Goal: Task Accomplishment & Management: Manage account settings

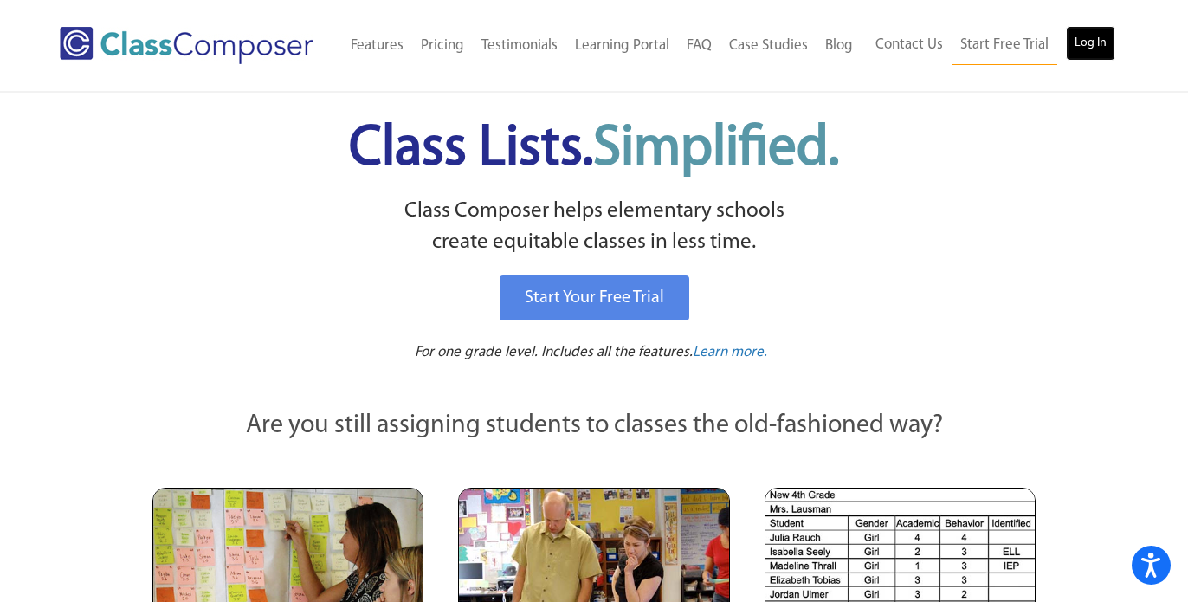
click at [1101, 44] on link "Log In" at bounding box center [1090, 43] width 49 height 35
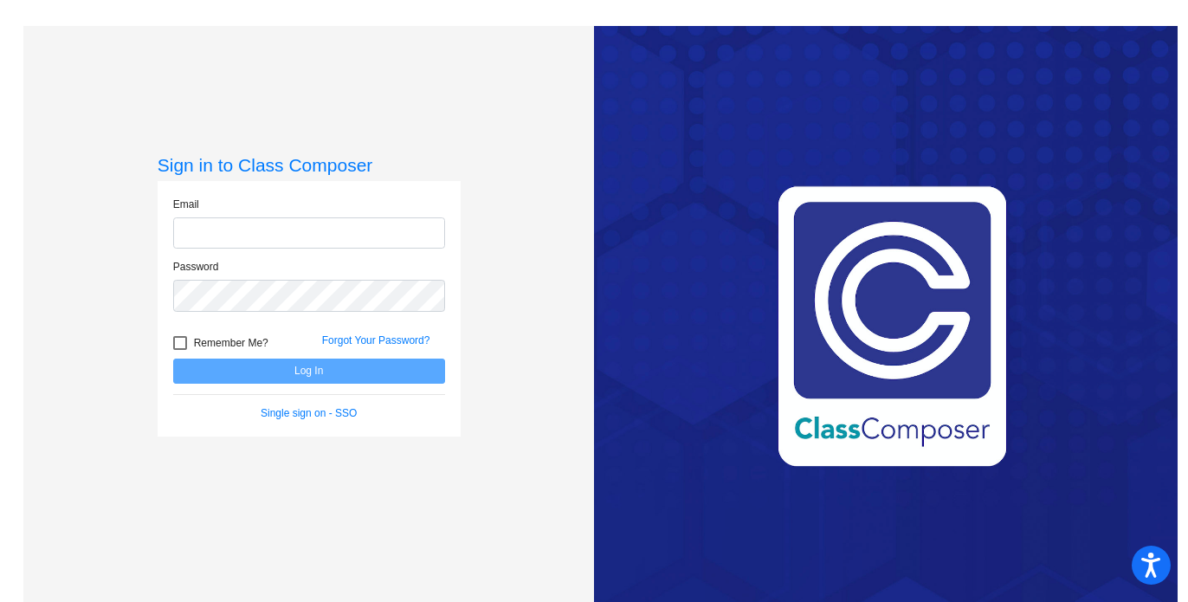
click at [347, 219] on input "email" at bounding box center [309, 233] width 272 height 32
type input "clara.rangelderivas@austinisd.org"
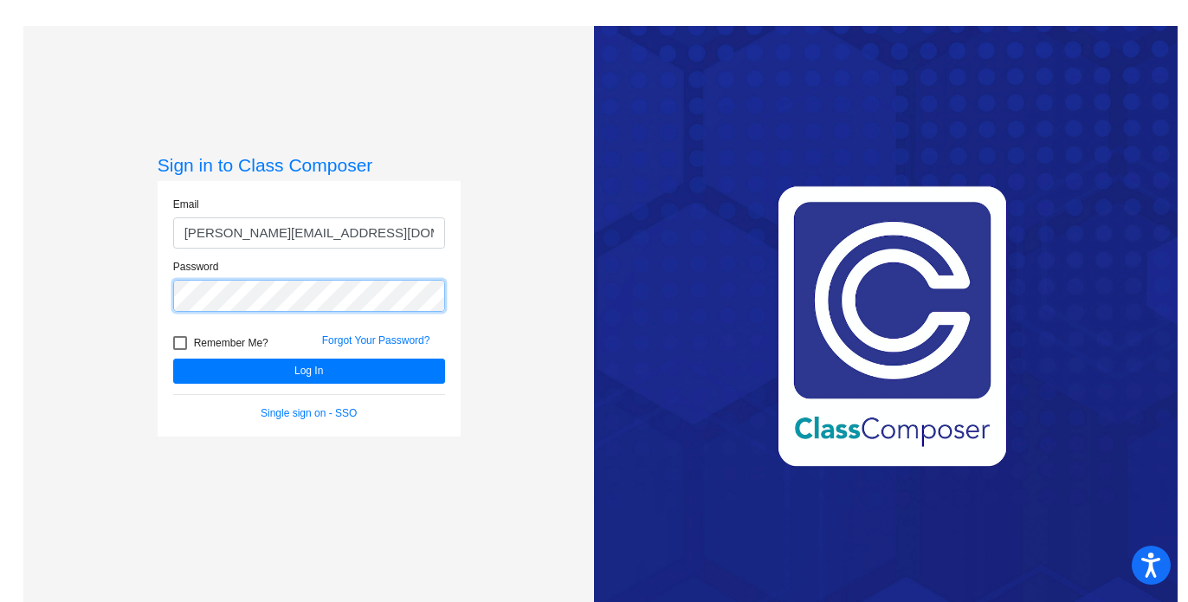
click at [173, 359] on button "Log In" at bounding box center [309, 371] width 272 height 25
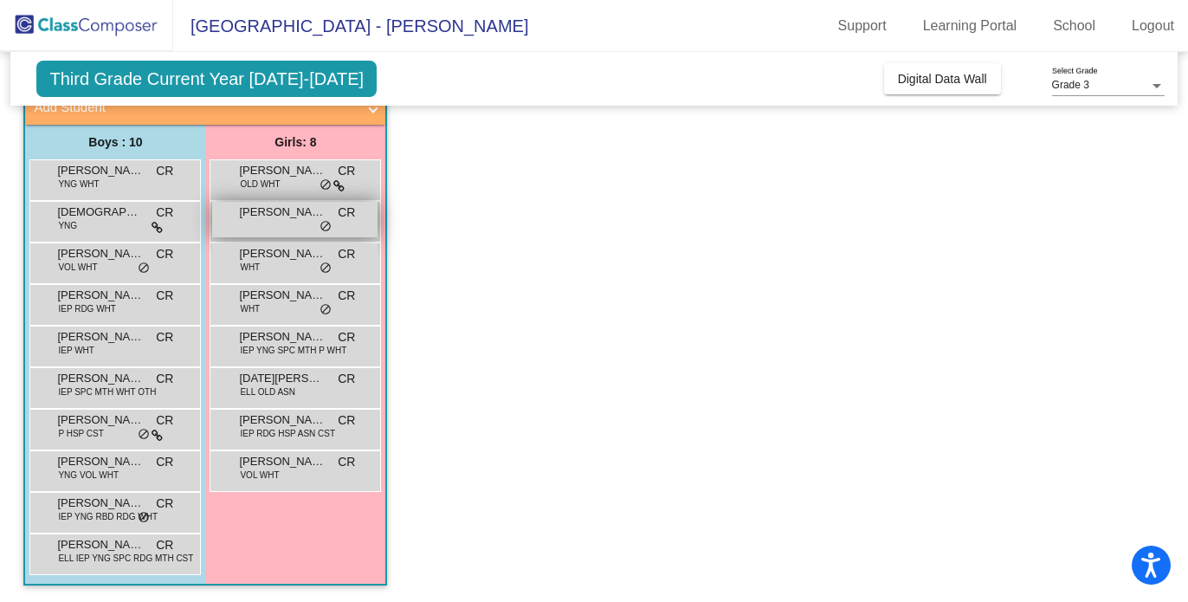
scroll to position [119, 0]
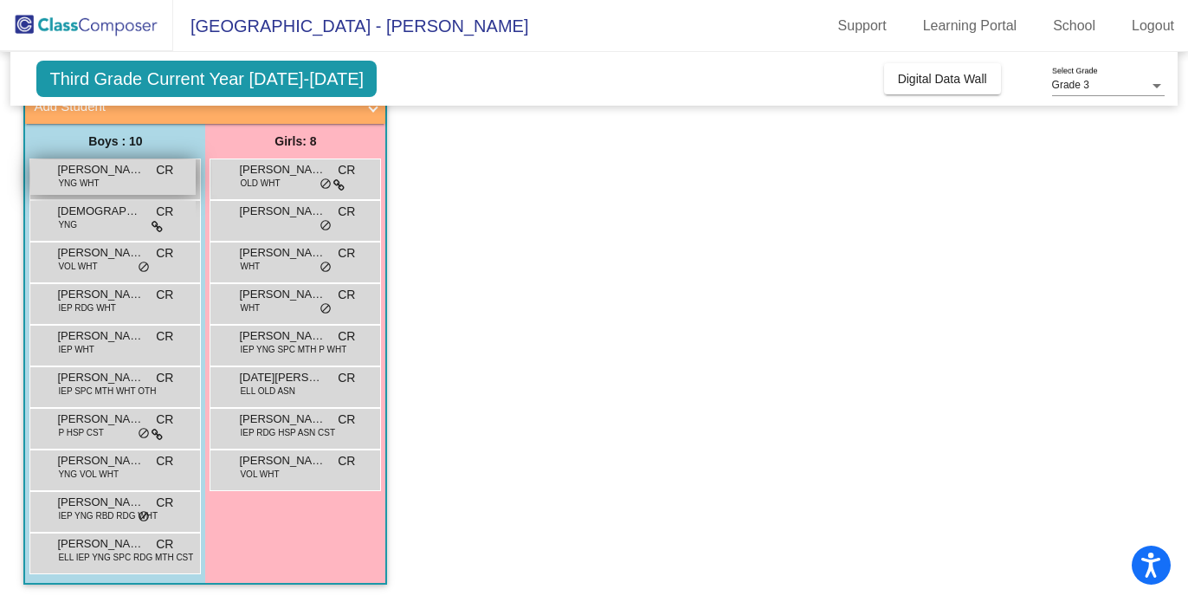
click at [105, 187] on div "Andrew Wells YNG WHT CR lock do_not_disturb_alt" at bounding box center [112, 177] width 165 height 36
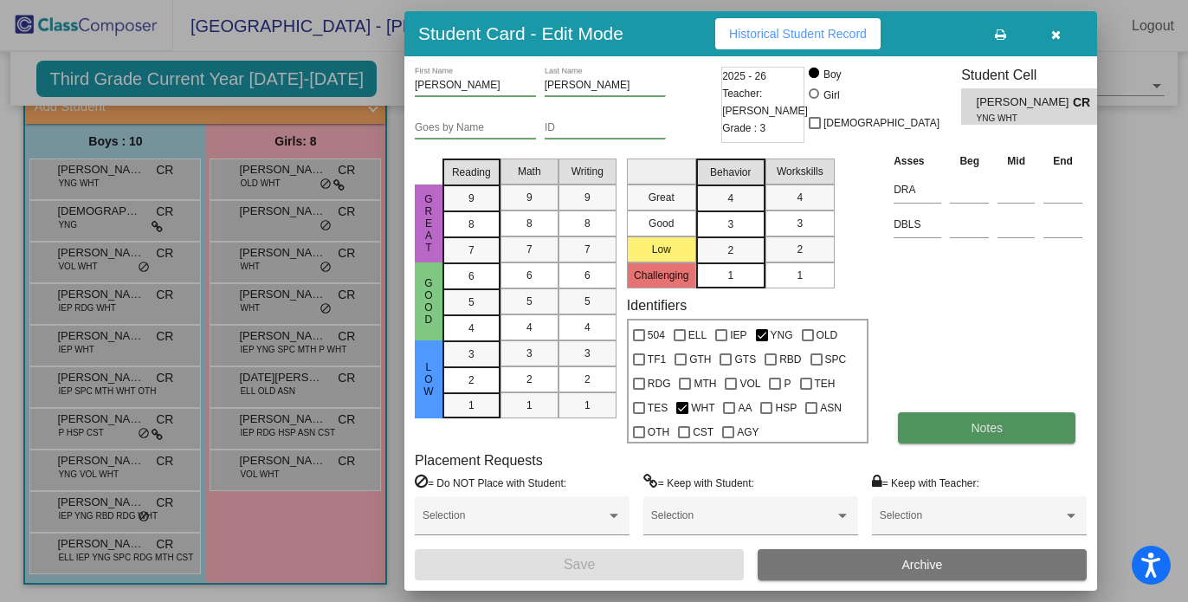
click at [971, 421] on span "Notes" at bounding box center [987, 428] width 32 height 14
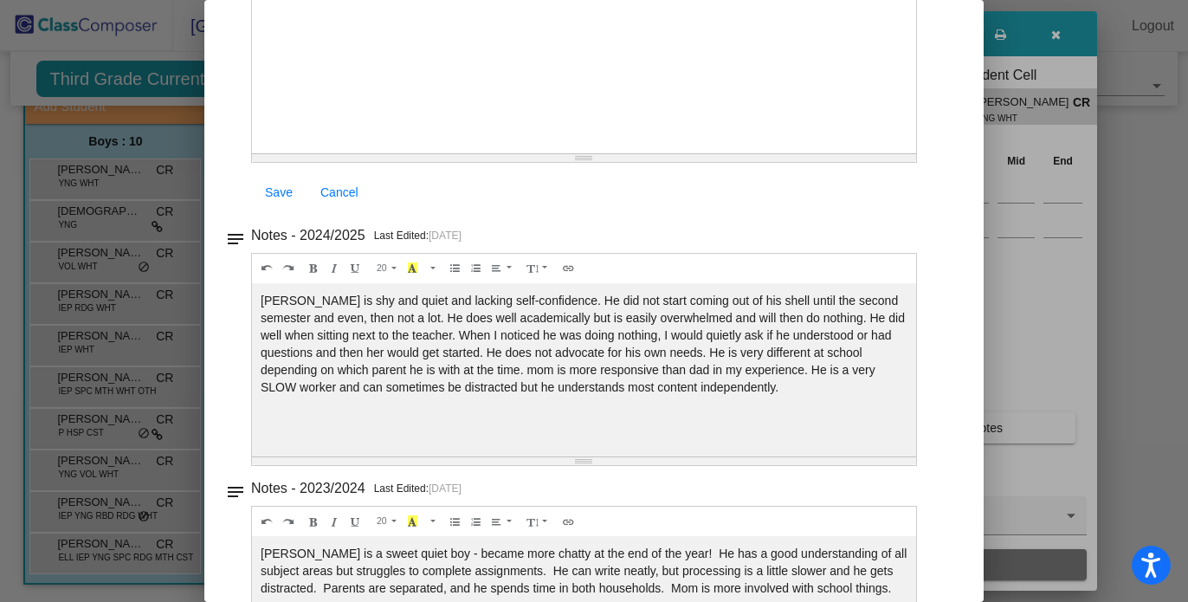
scroll to position [346, 0]
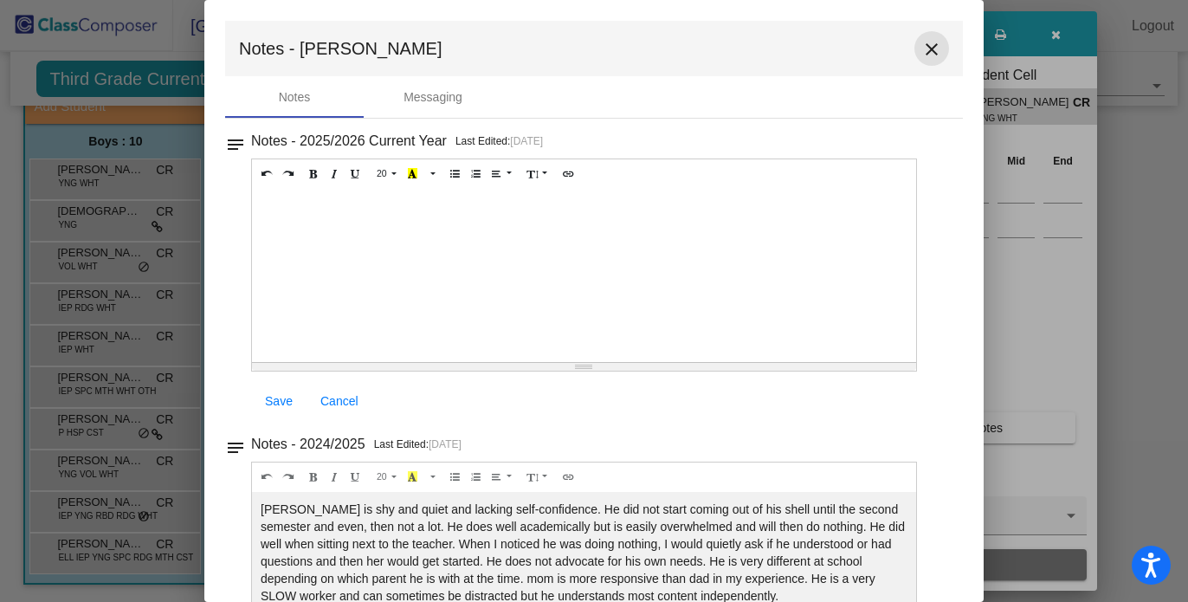
click at [925, 50] on mat-icon "close" at bounding box center [931, 49] width 21 height 21
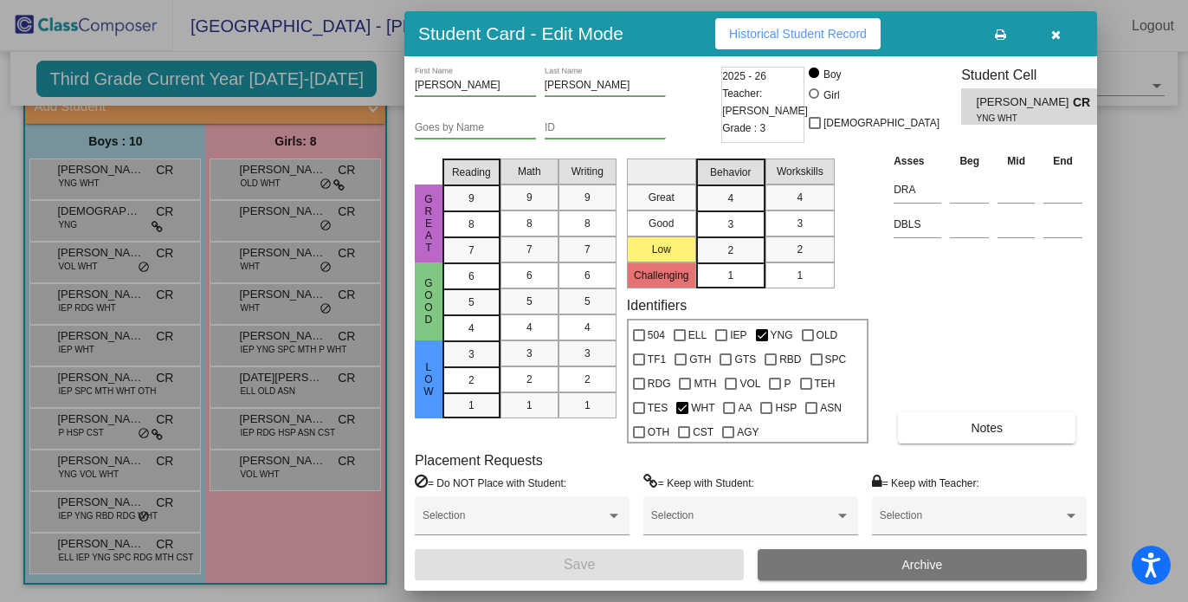
click at [298, 165] on div at bounding box center [594, 301] width 1188 height 602
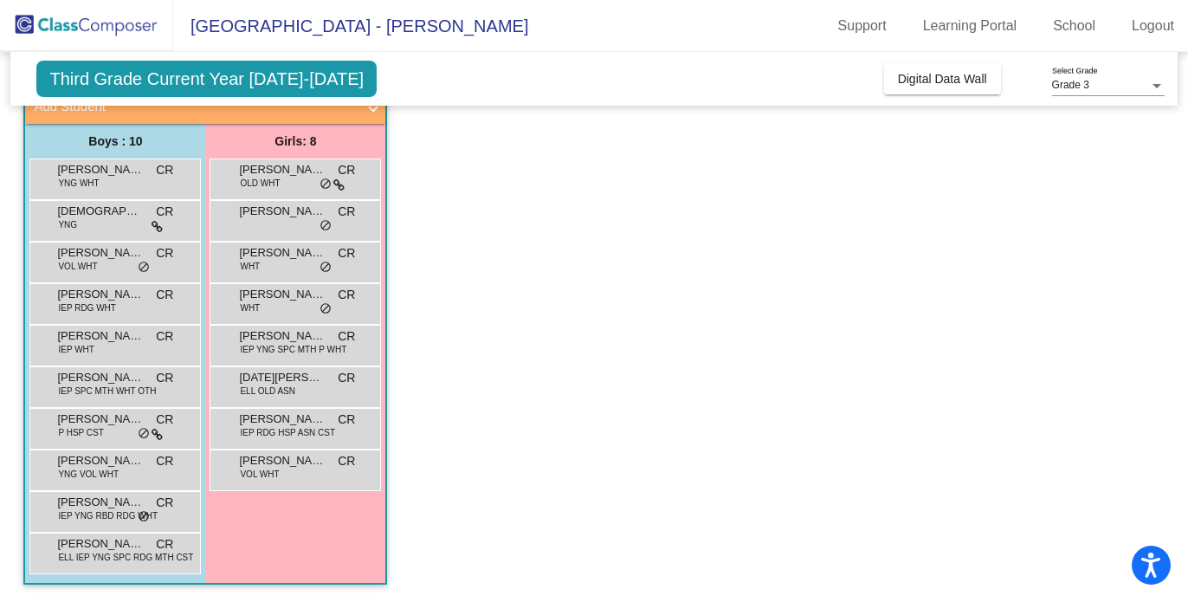
click at [145, 81] on span "Third Grade Current Year 2025-2026" at bounding box center [206, 79] width 340 height 36
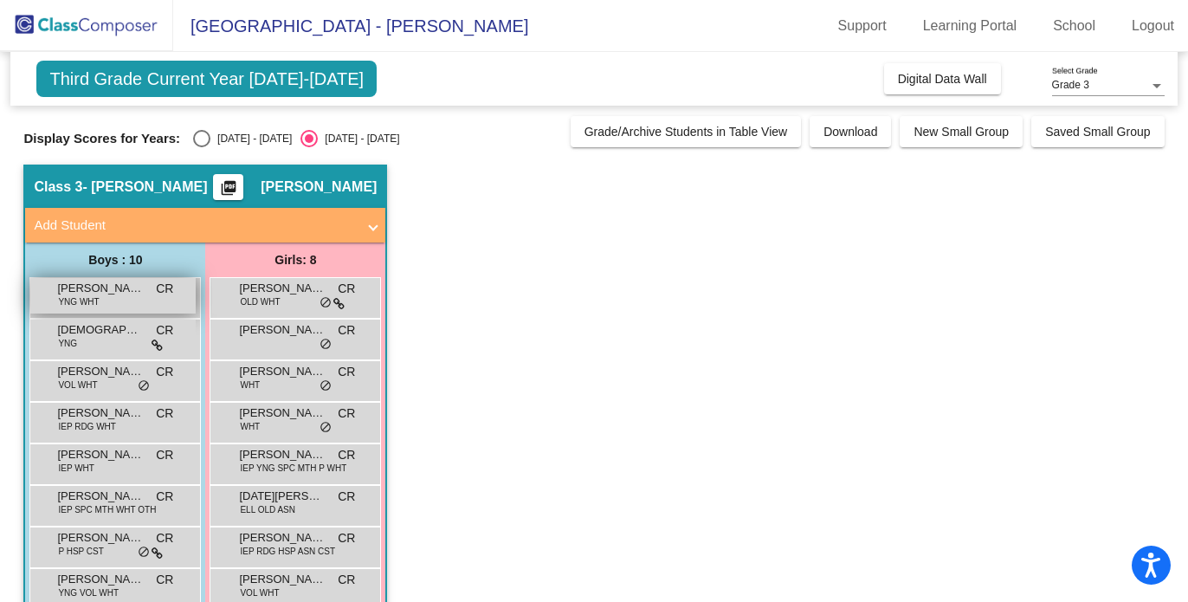
click at [107, 289] on span "Andrew Wells" at bounding box center [100, 288] width 87 height 17
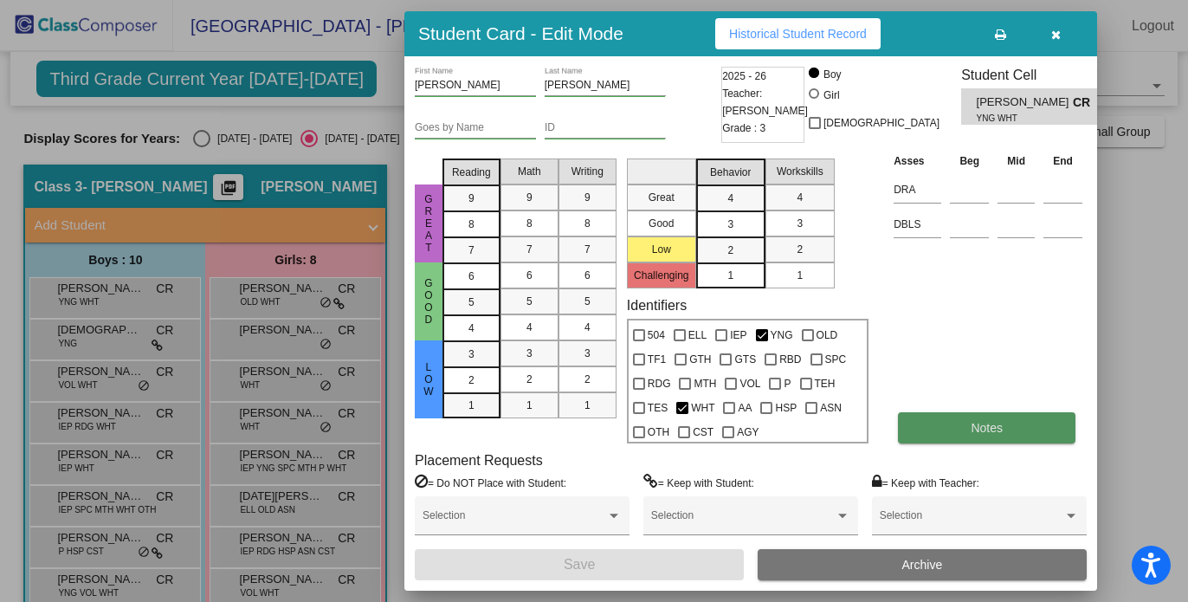
click at [990, 423] on span "Notes" at bounding box center [987, 428] width 32 height 14
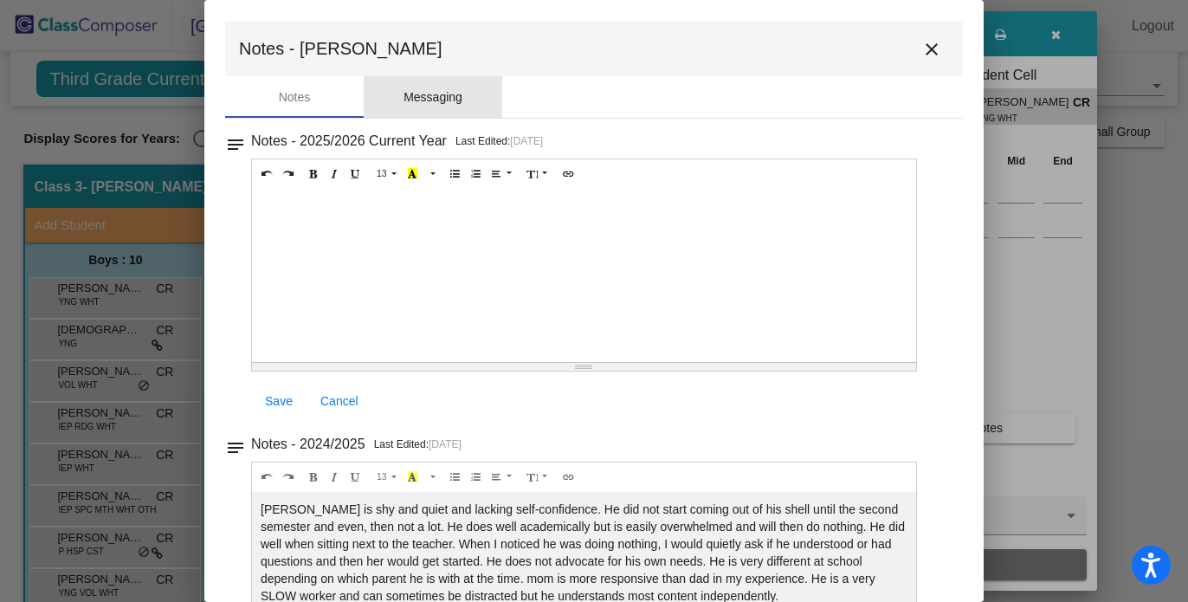
click at [432, 99] on div "Messaging" at bounding box center [433, 97] width 59 height 18
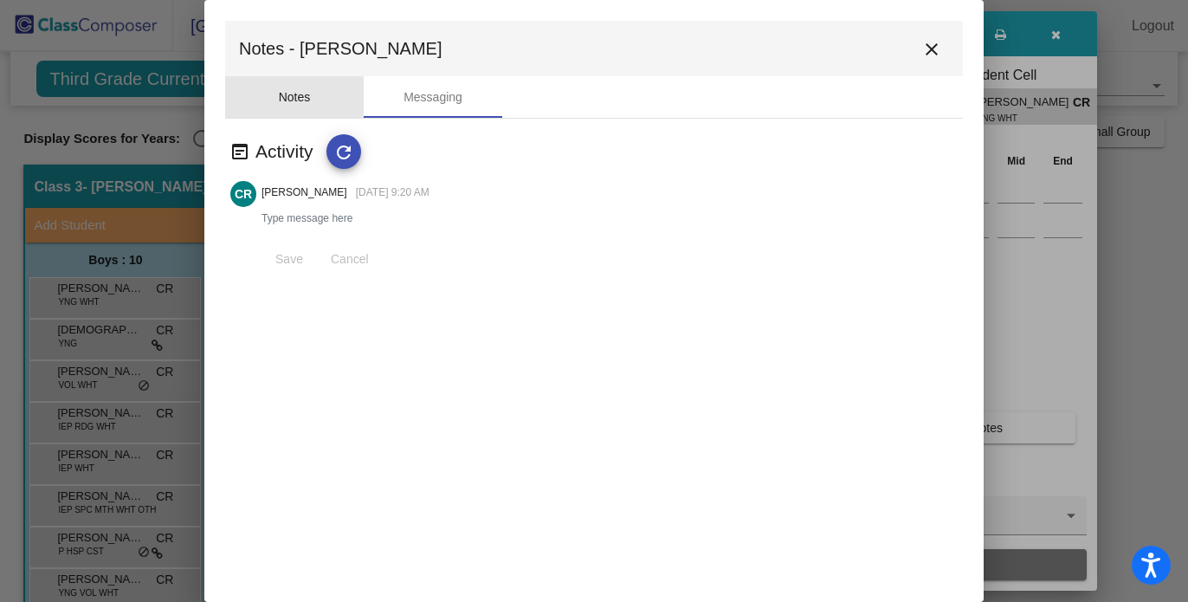
click at [287, 98] on div "Notes" at bounding box center [295, 97] width 32 height 18
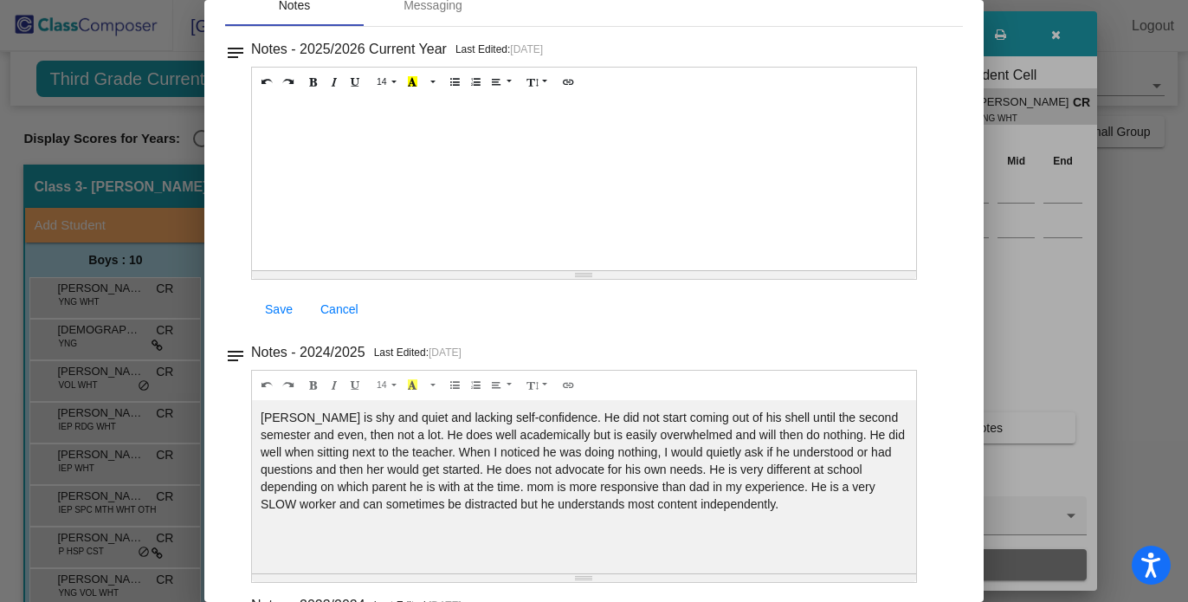
scroll to position [116, 0]
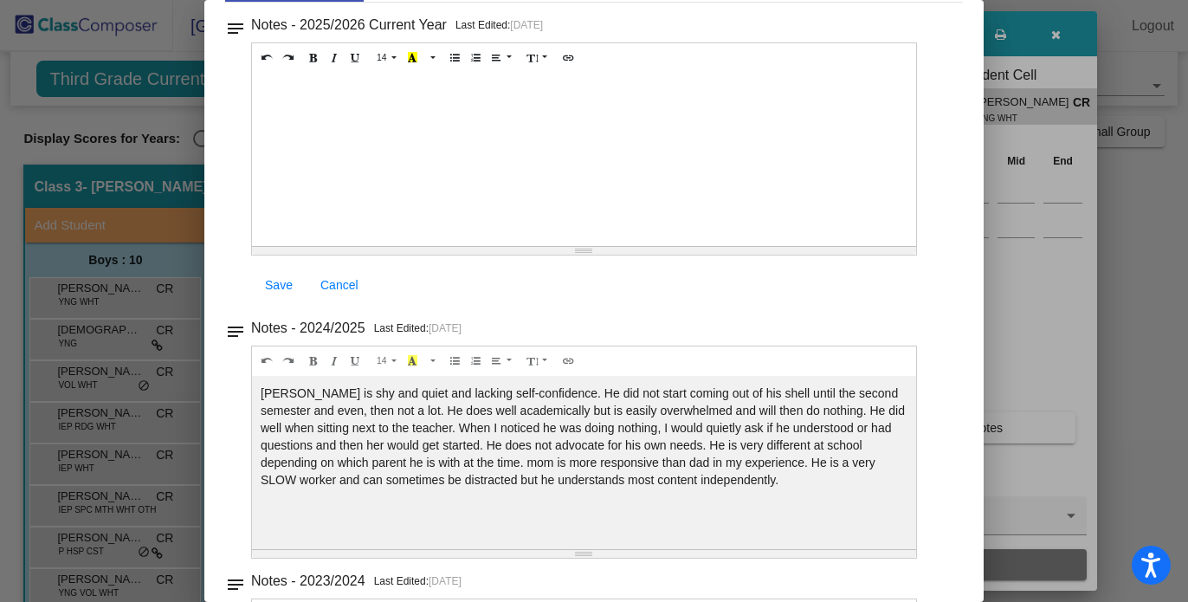
click at [228, 34] on mat-icon "notes" at bounding box center [235, 23] width 21 height 21
click at [243, 34] on mat-icon "notes" at bounding box center [235, 23] width 21 height 21
click at [273, 37] on h3 "Notes - 2024/2025" at bounding box center [349, 25] width 196 height 24
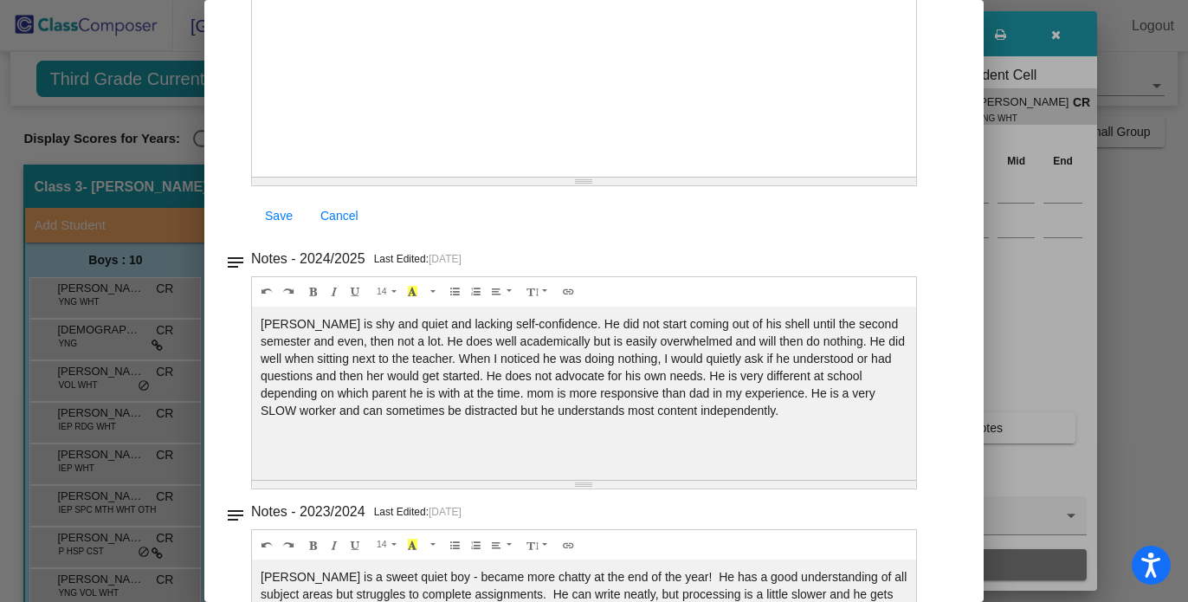
scroll to position [0, 0]
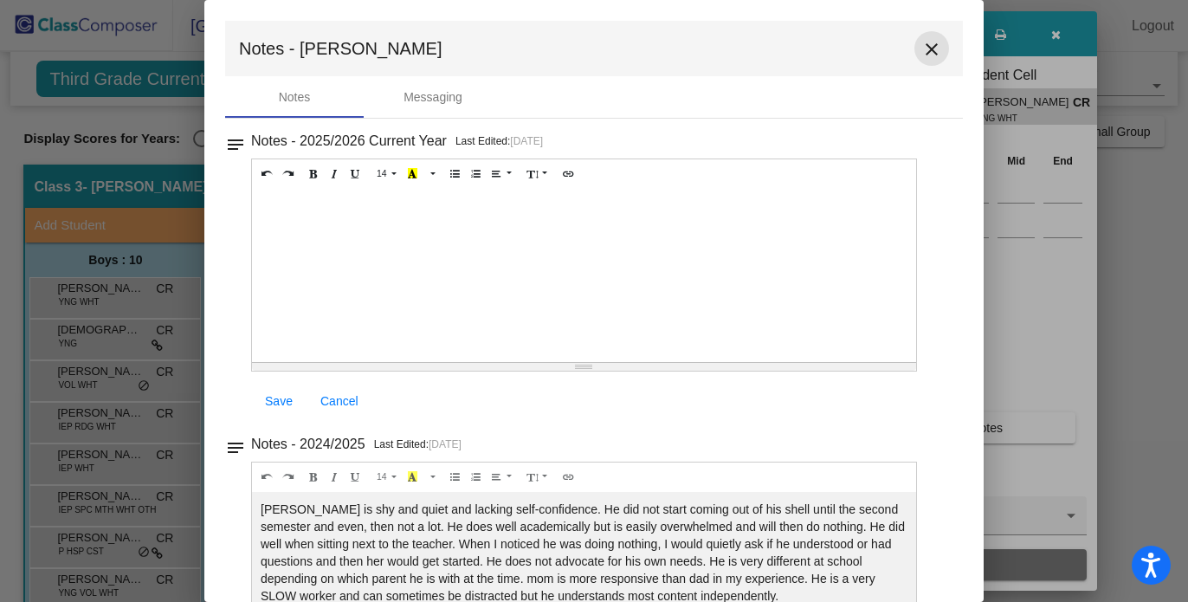
click at [921, 52] on mat-icon "close" at bounding box center [931, 49] width 21 height 21
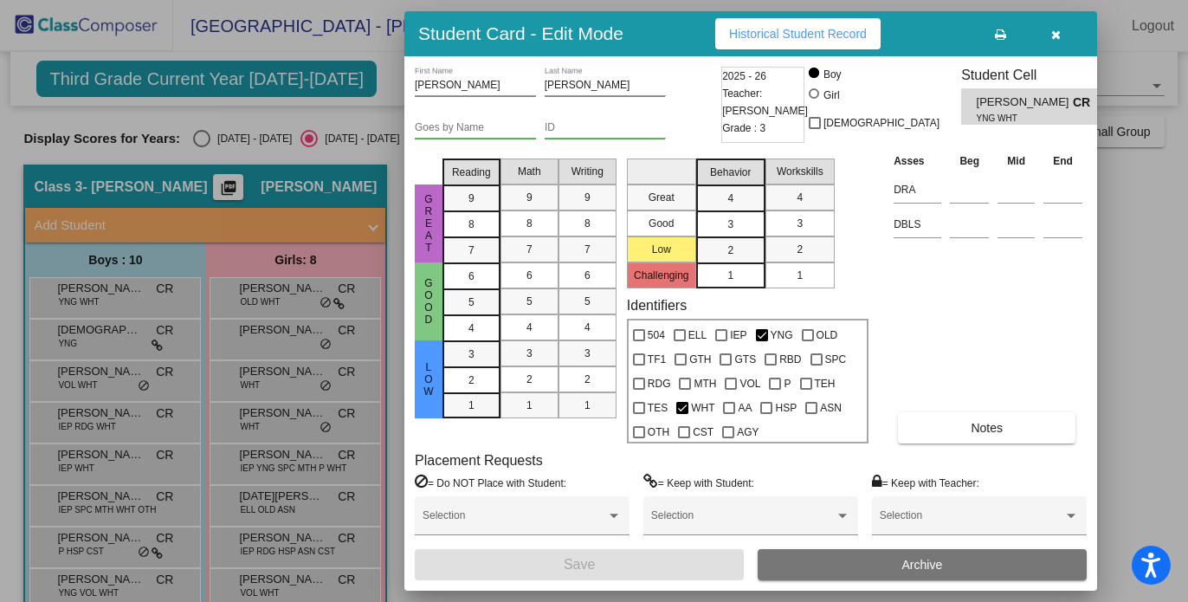
click at [1054, 36] on icon "button" at bounding box center [1056, 35] width 10 height 12
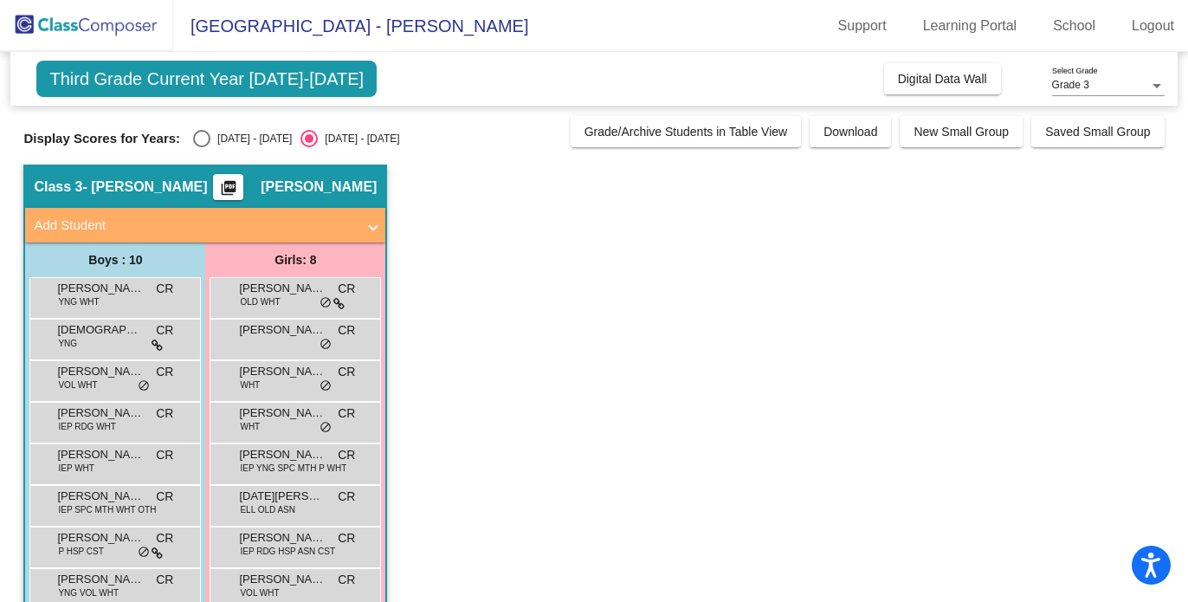
click at [103, 185] on span "- Michelle Grona" at bounding box center [144, 186] width 125 height 17
click at [218, 179] on mat-icon "picture_as_pdf" at bounding box center [228, 191] width 21 height 24
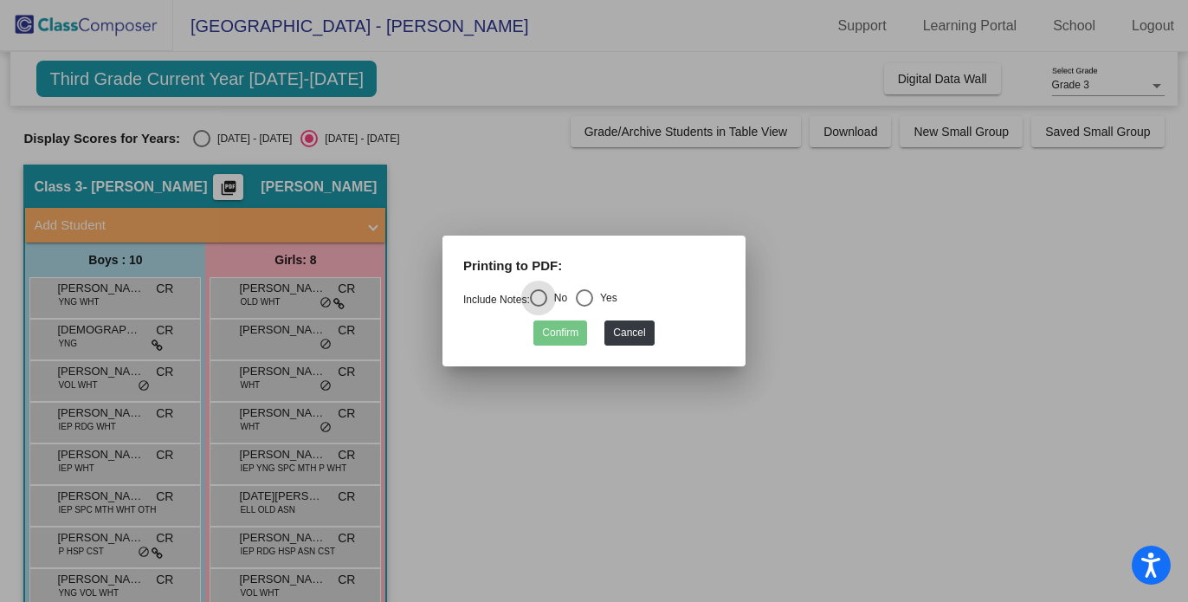
click at [196, 144] on div at bounding box center [594, 301] width 1188 height 602
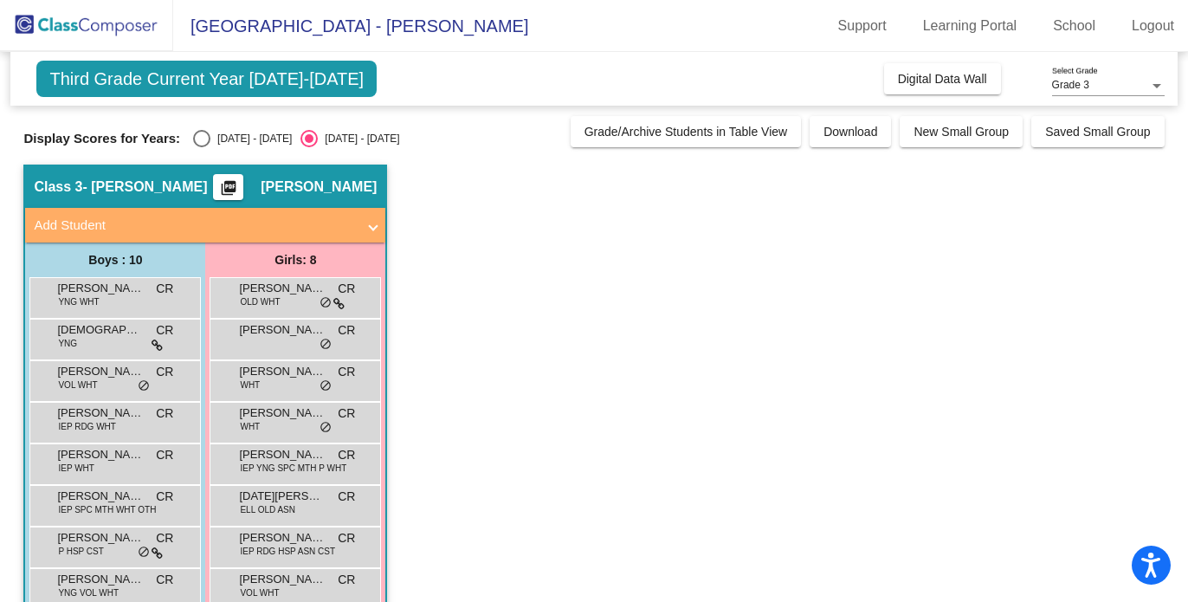
click at [199, 139] on div "Select an option" at bounding box center [201, 138] width 17 height 17
click at [201, 147] on input "2024 - 2025" at bounding box center [201, 147] width 1 height 1
radio input "true"
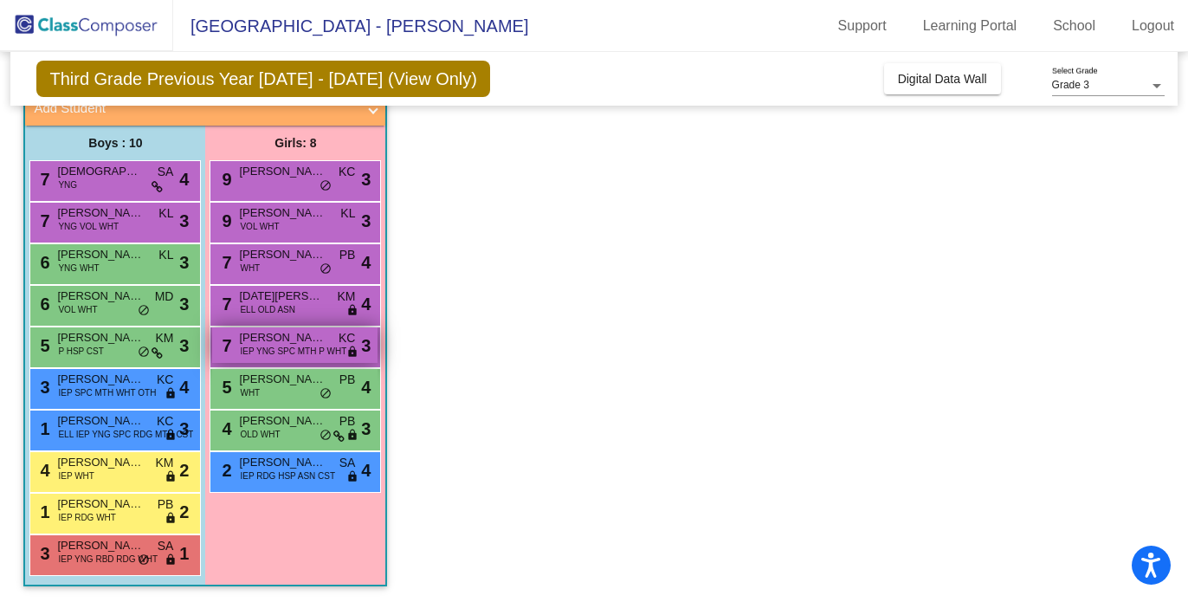
scroll to position [119, 0]
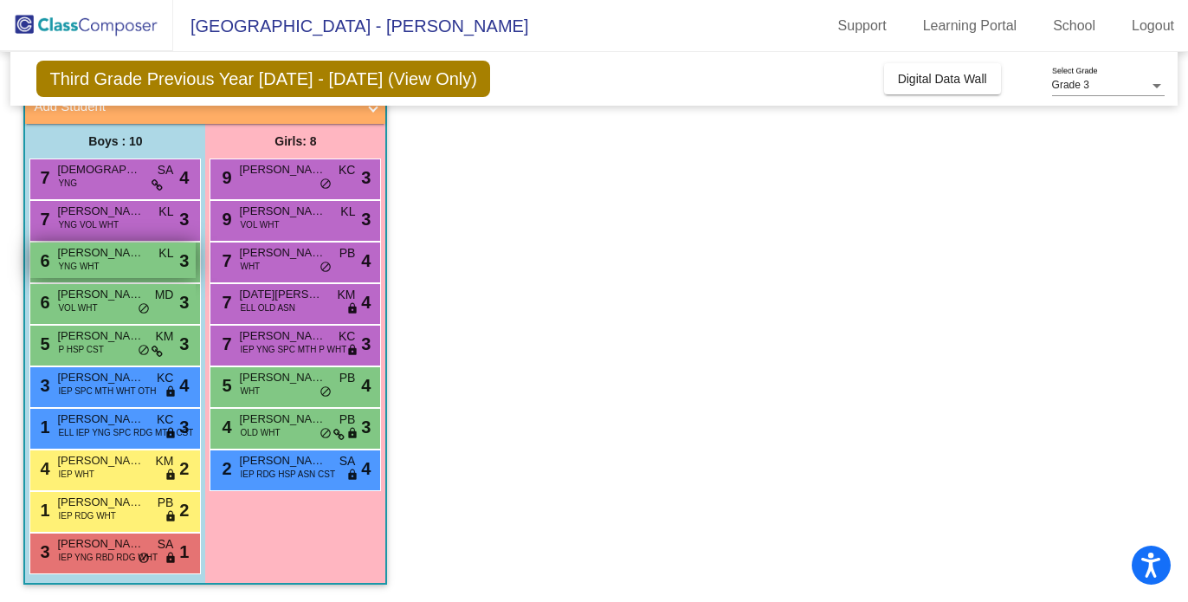
click at [91, 257] on span "Andrew Wells" at bounding box center [100, 252] width 87 height 17
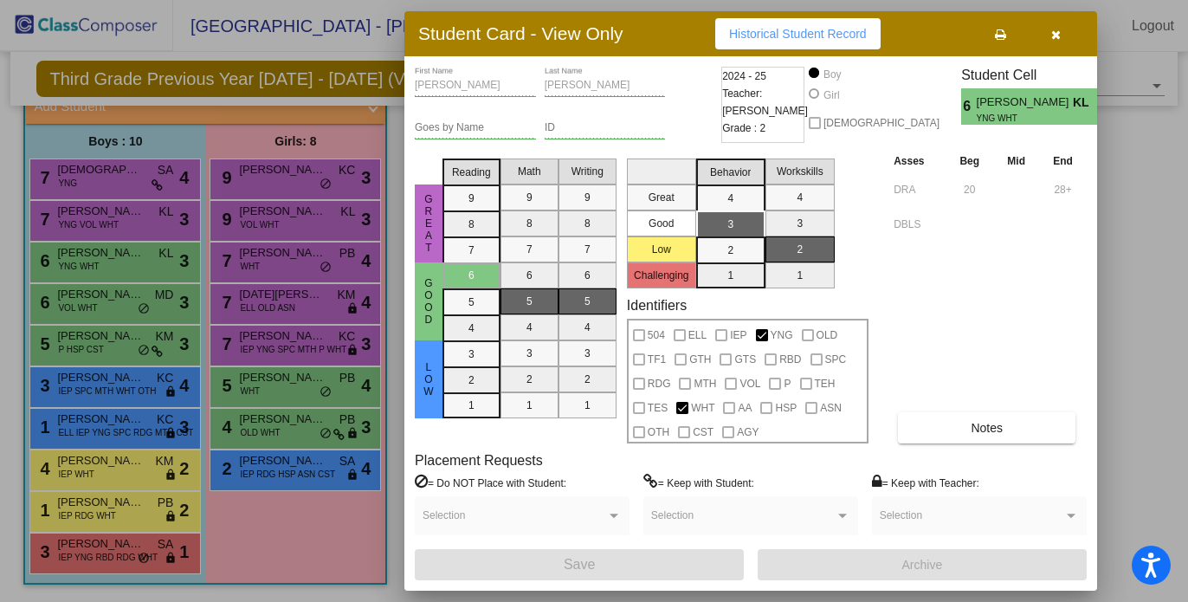
click at [1057, 35] on icon "button" at bounding box center [1056, 35] width 10 height 12
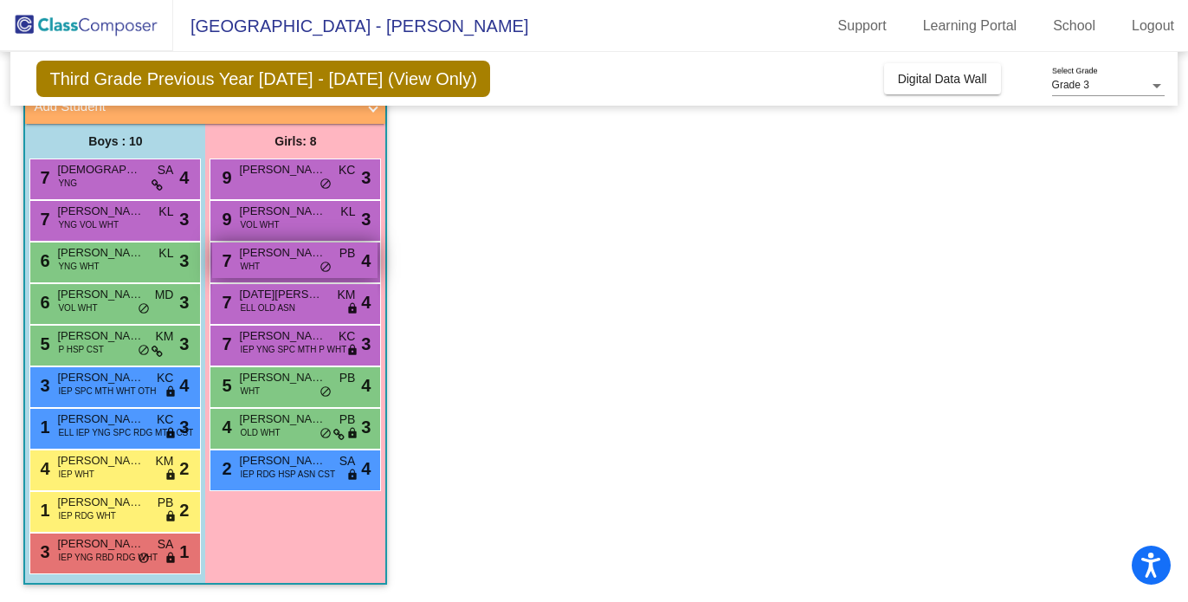
scroll to position [0, 0]
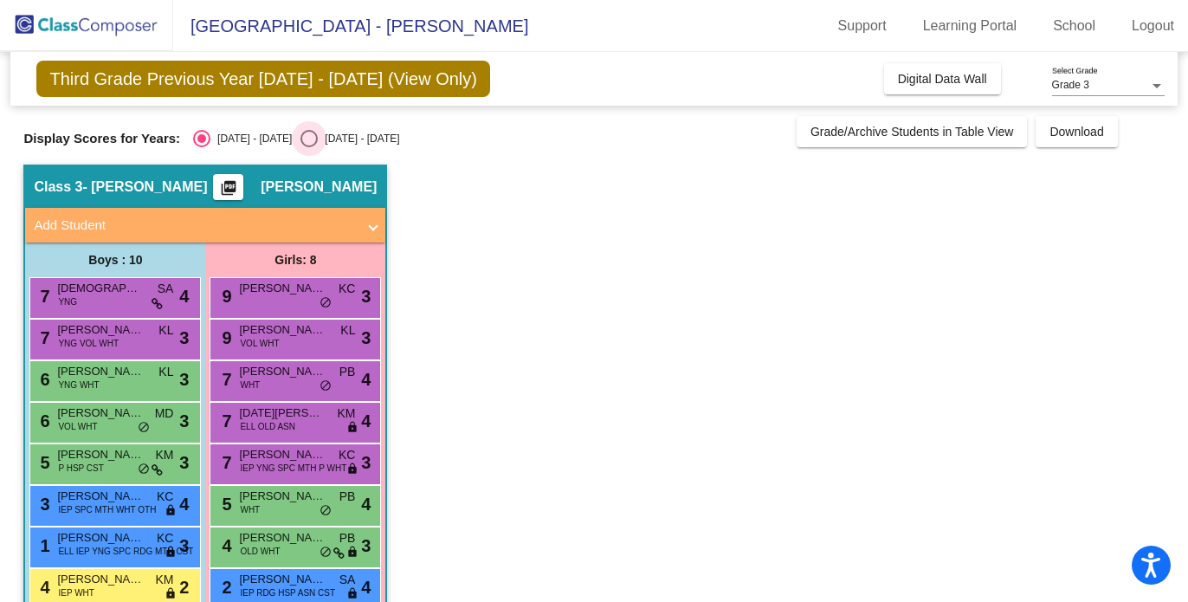
click at [301, 132] on div "Select an option" at bounding box center [309, 138] width 17 height 17
click at [308, 147] on input "2025 - 2026" at bounding box center [308, 147] width 1 height 1
radio input "true"
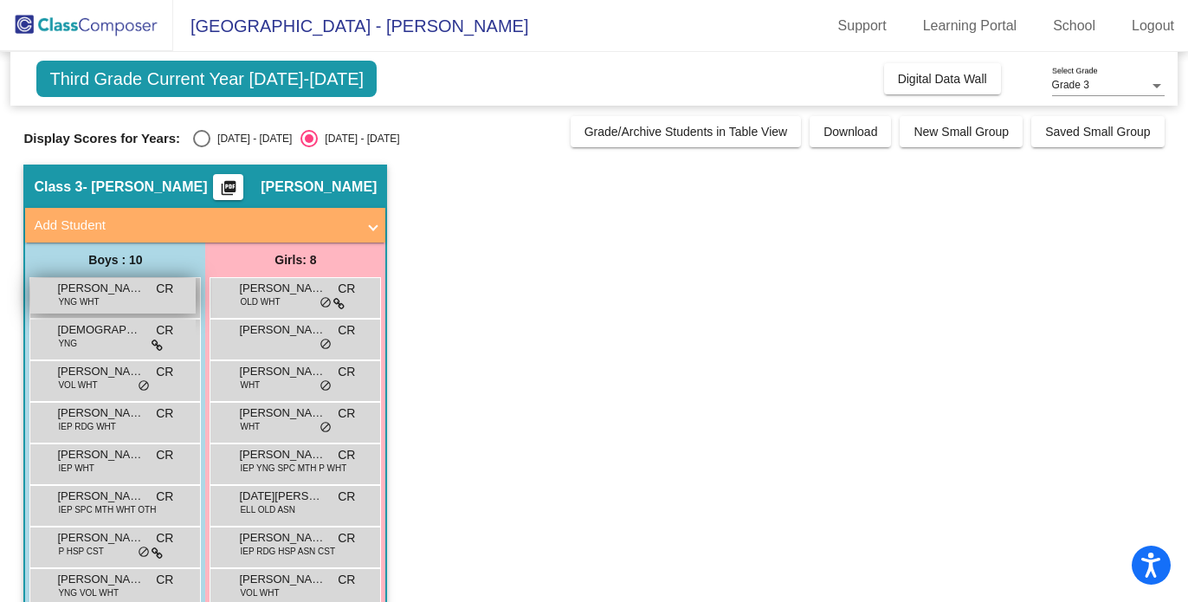
click at [102, 290] on span "Andrew Wells" at bounding box center [100, 288] width 87 height 17
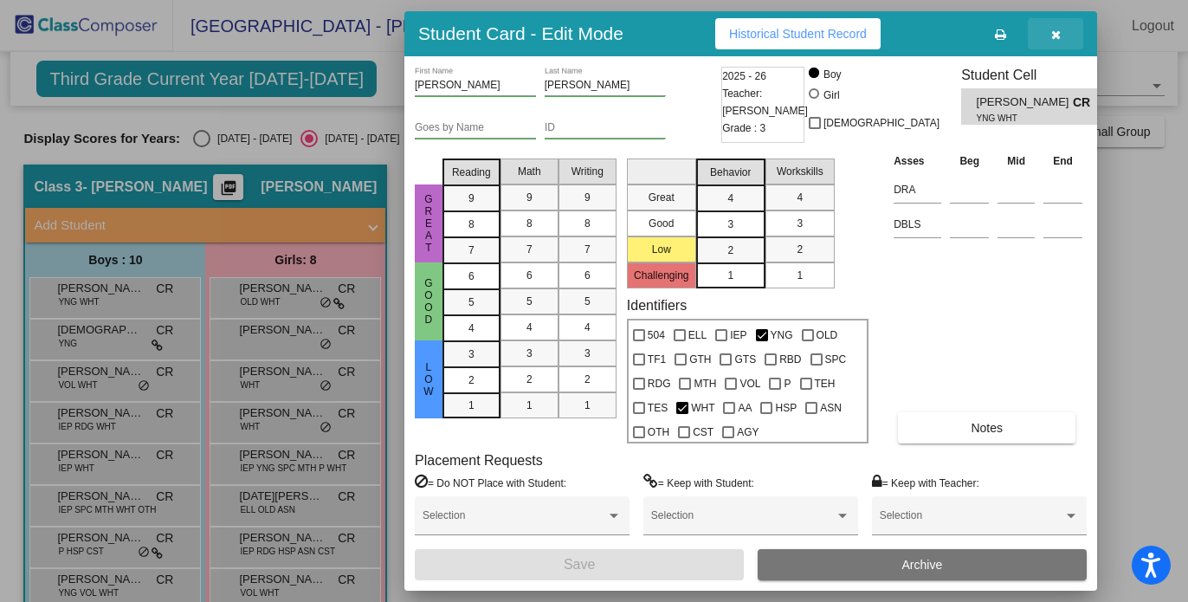
click at [1052, 33] on icon "button" at bounding box center [1056, 35] width 10 height 12
